Goal: Information Seeking & Learning: Learn about a topic

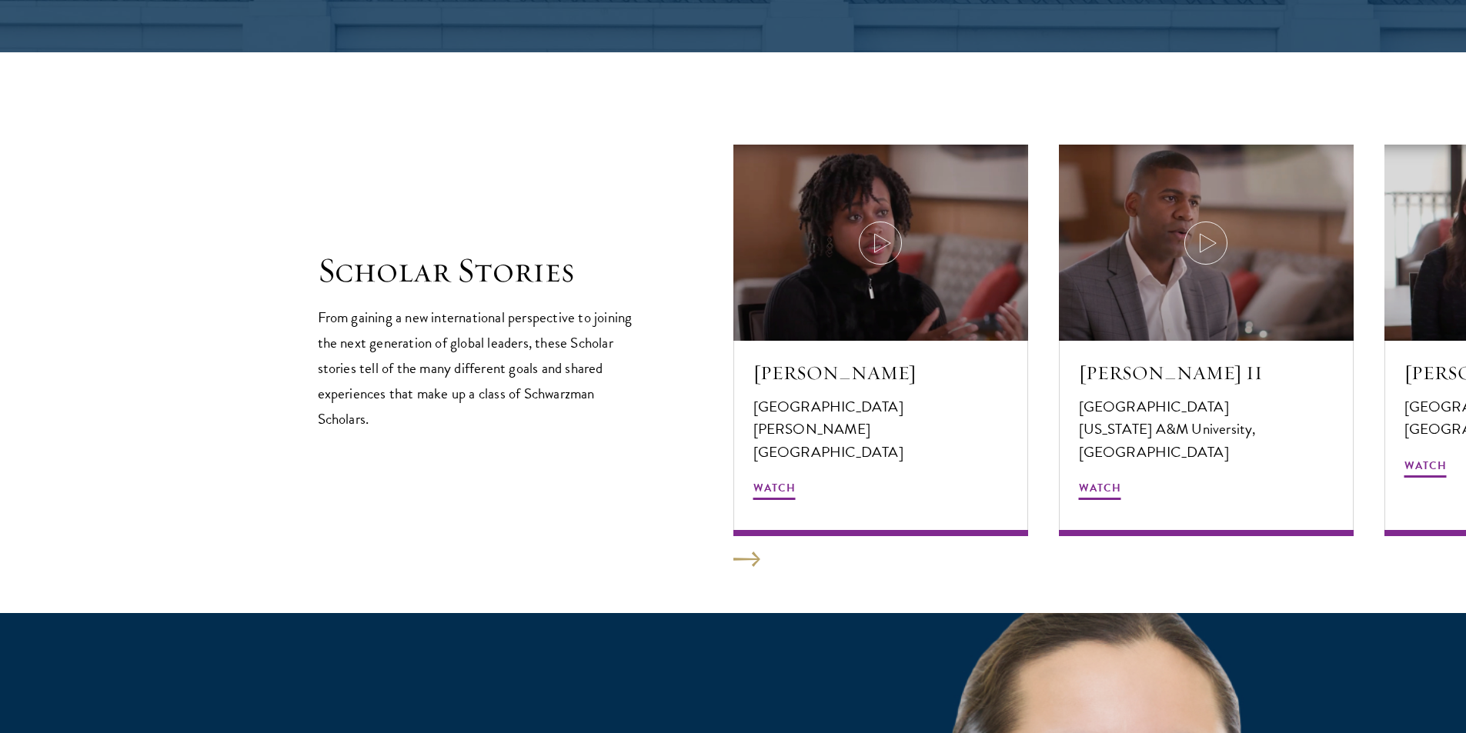
scroll to position [2627, 0]
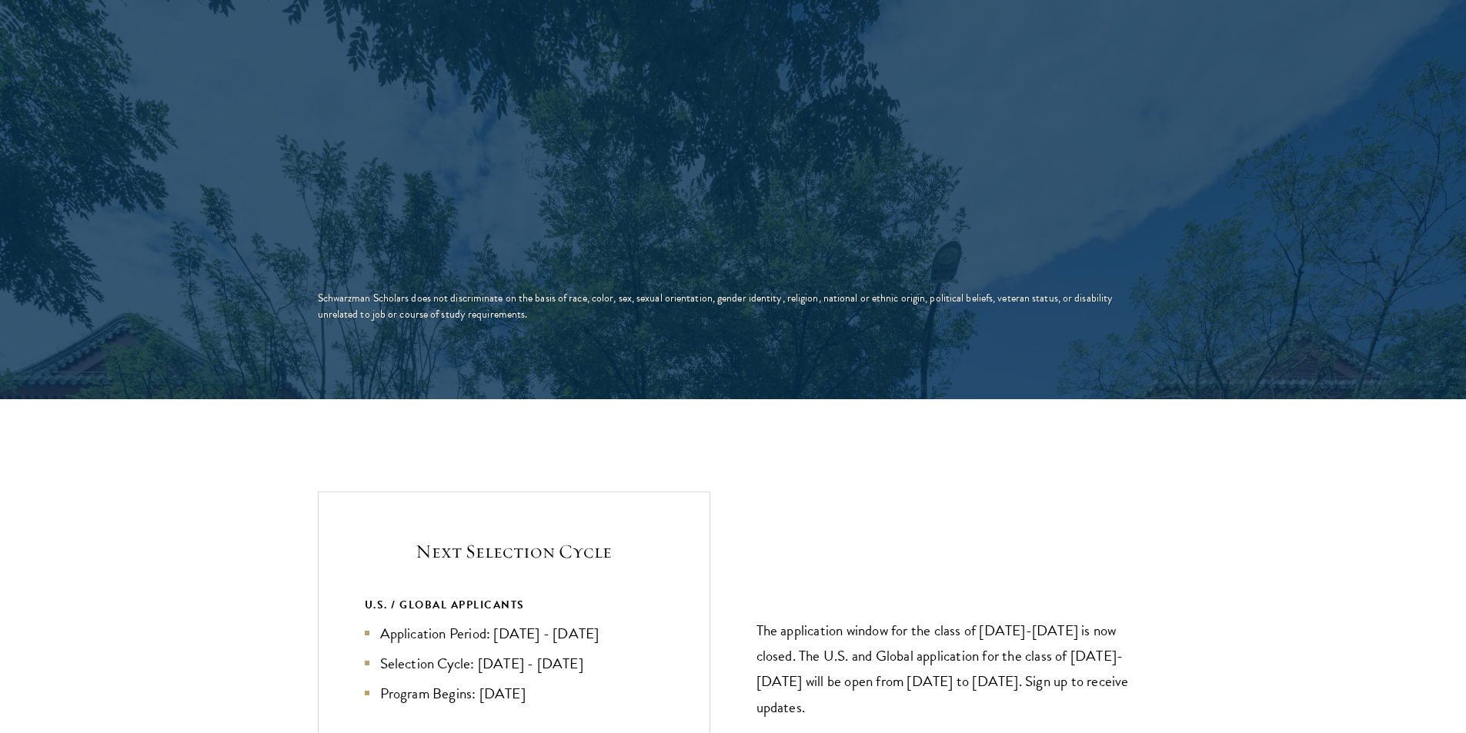
scroll to position [3154, 0]
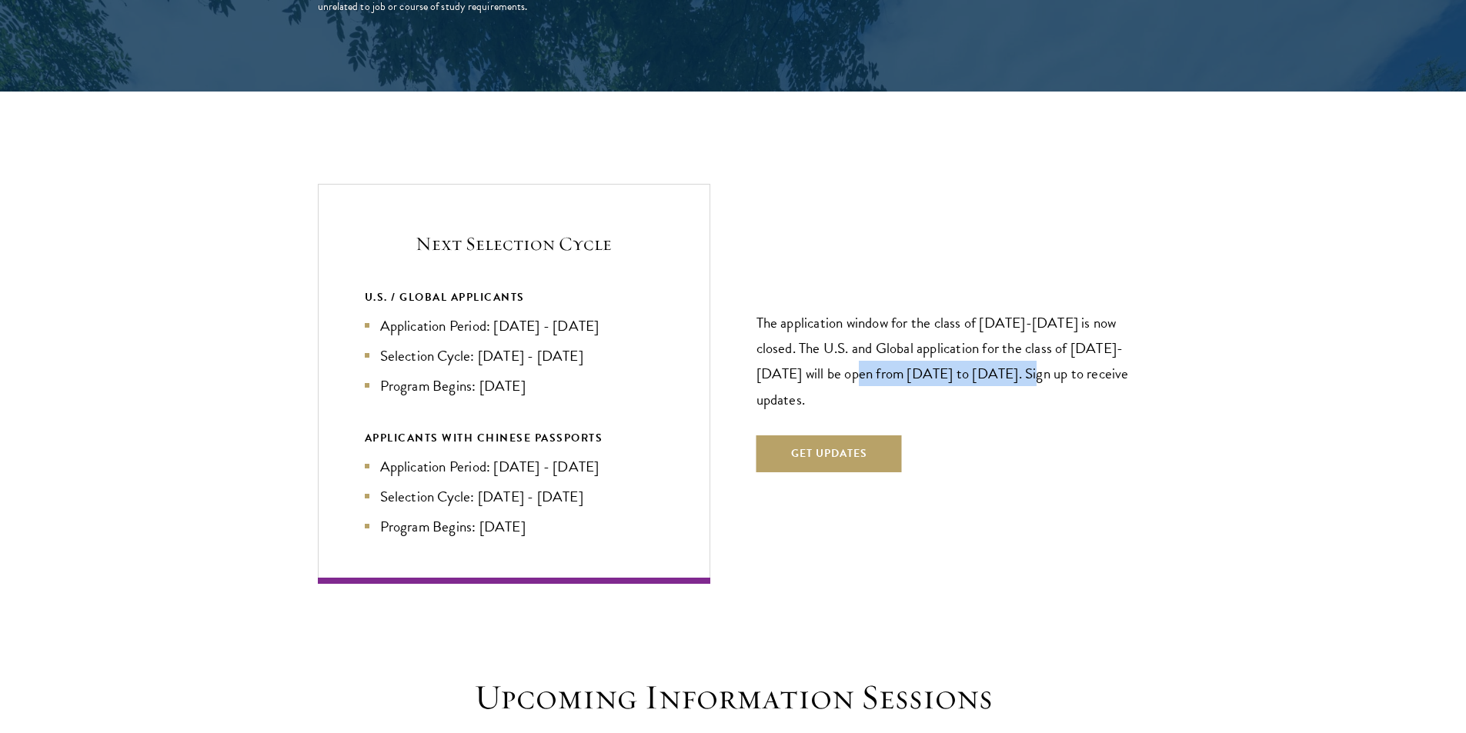
drag, startPoint x: 821, startPoint y: 343, endPoint x: 1002, endPoint y: 348, distance: 180.8
click at [1002, 348] on p "The application window for the class of [DATE]-[DATE] is now closed. The U.S. a…" at bounding box center [952, 361] width 392 height 102
click at [854, 435] on button "Get Updates" at bounding box center [828, 453] width 145 height 37
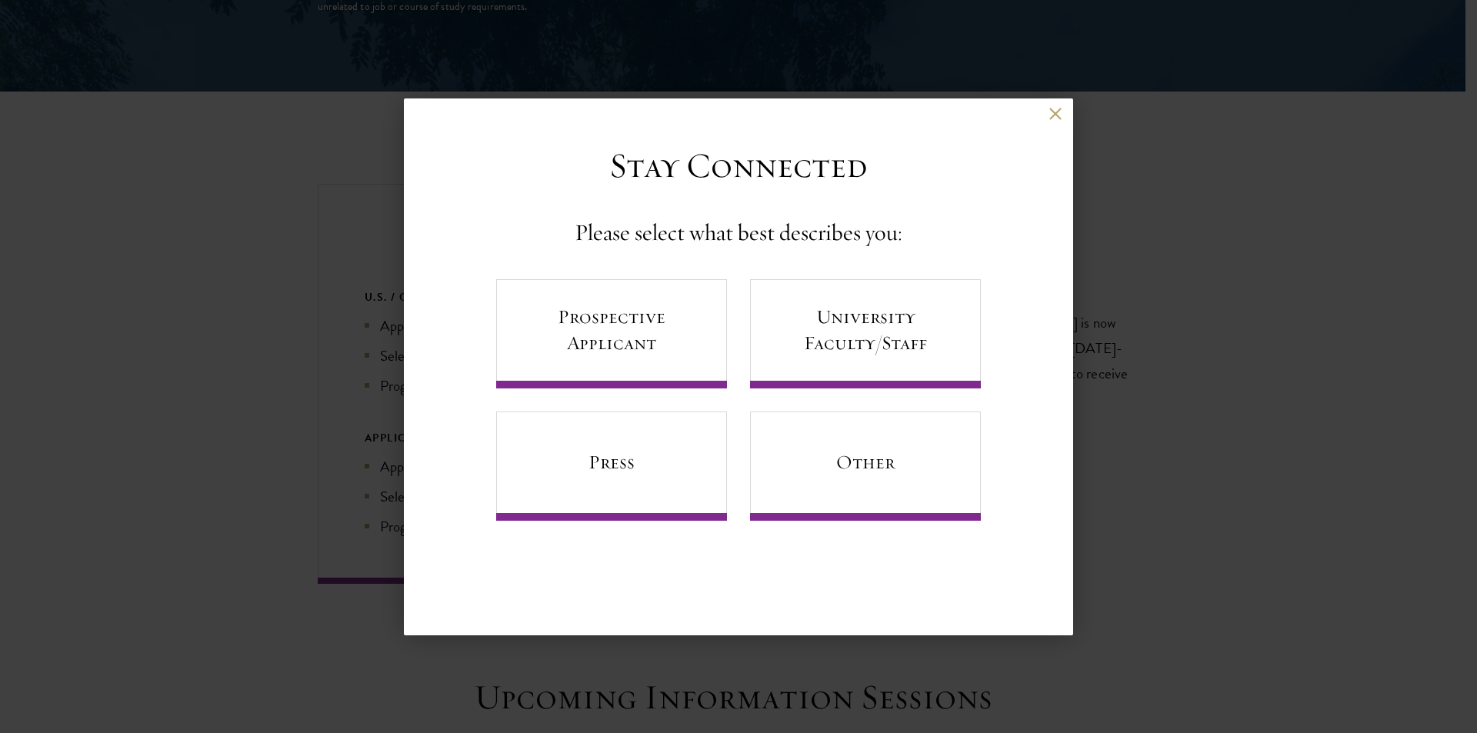
click at [1060, 126] on div "Back" at bounding box center [738, 126] width 669 height 37
click at [1060, 118] on button at bounding box center [1055, 114] width 13 height 13
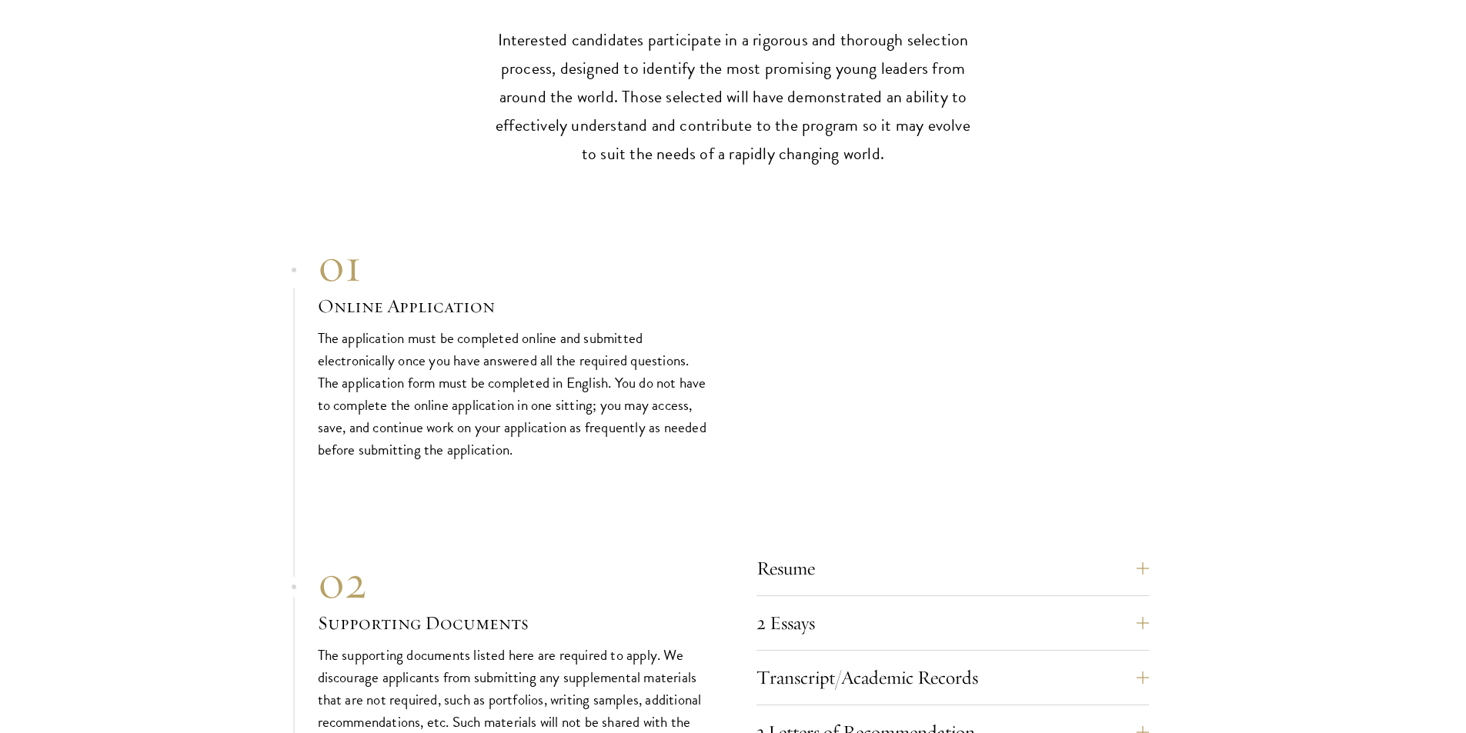
scroll to position [4847, 0]
